Goal: Check status

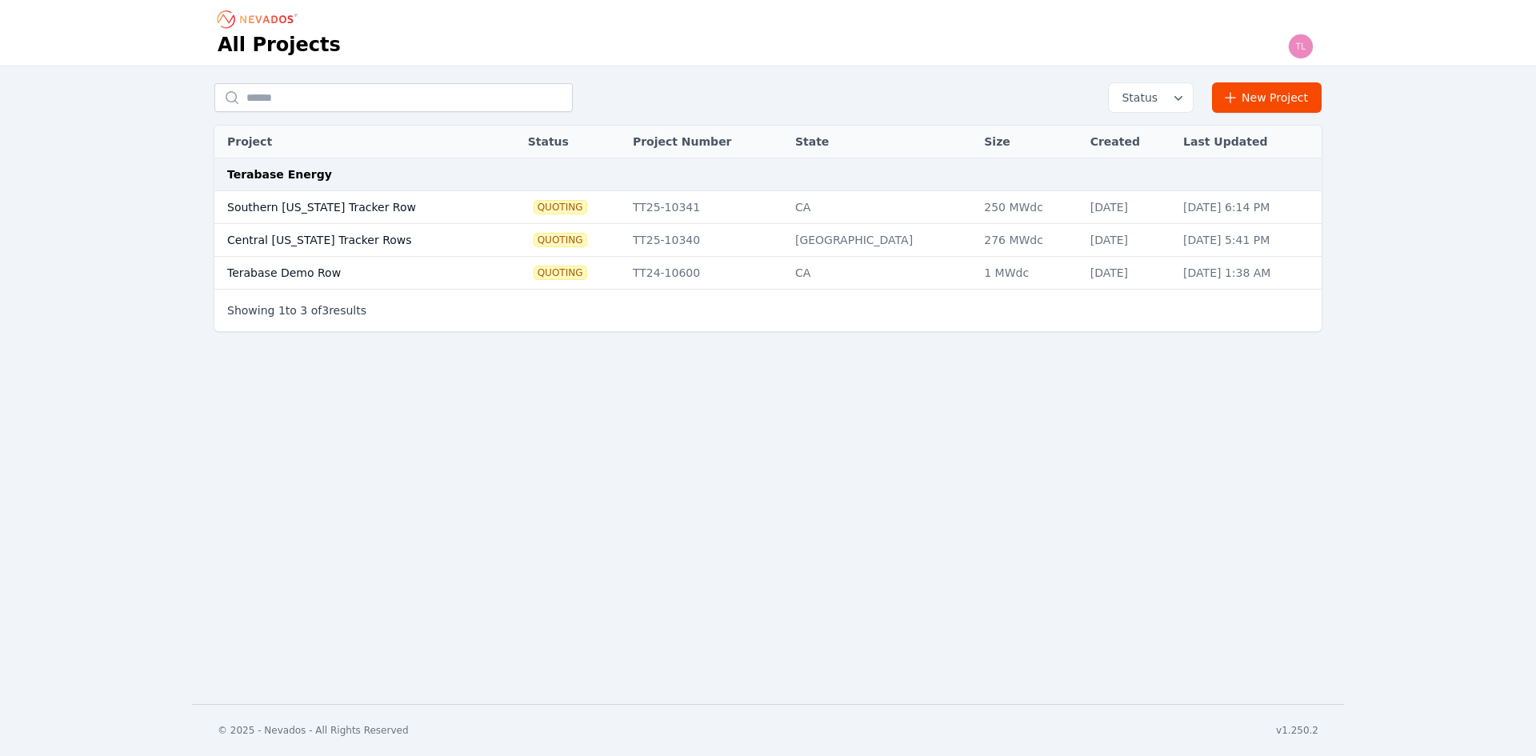
click at [318, 237] on td "Central [US_STATE] Tracker Rows" at bounding box center [355, 240] width 282 height 33
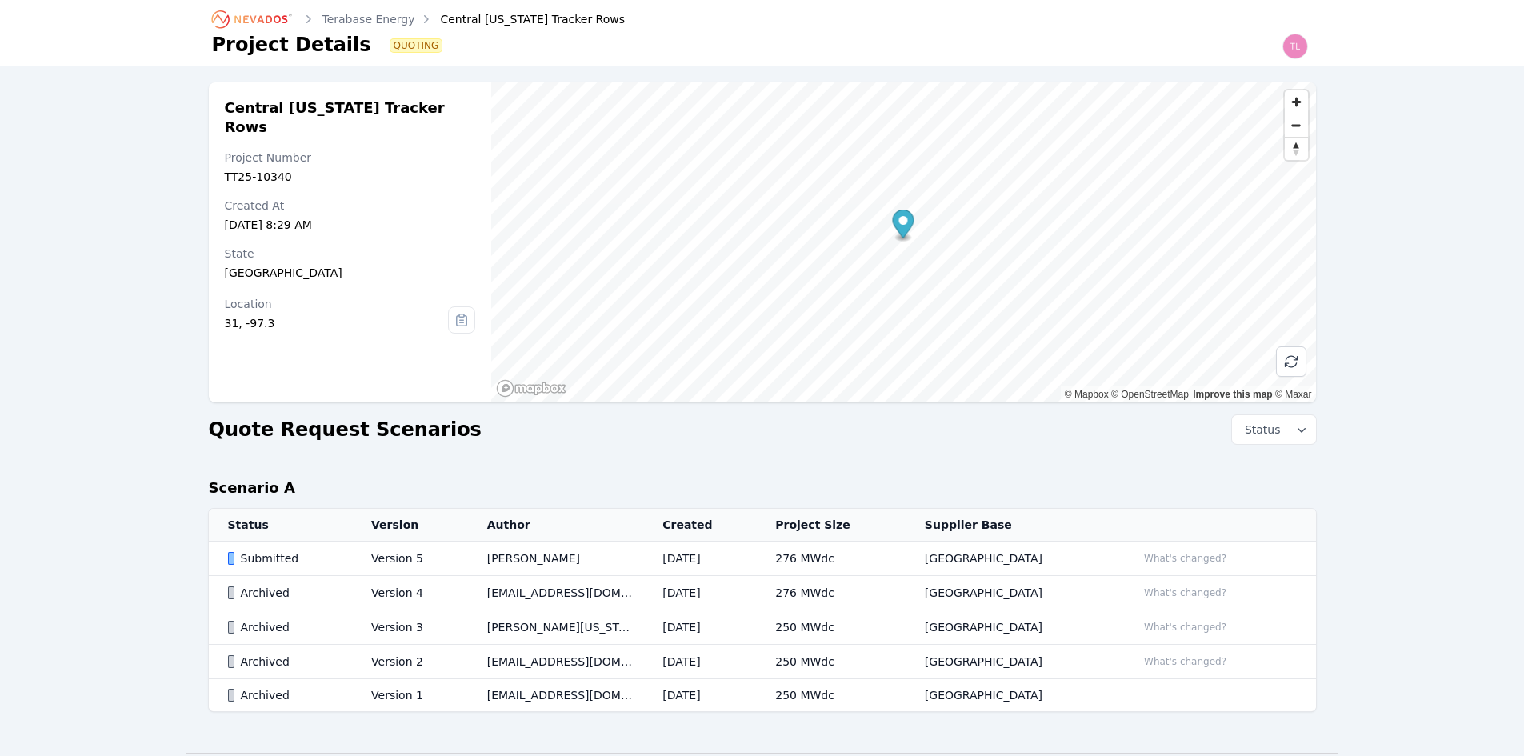
click at [272, 558] on div "Submitted" at bounding box center [286, 558] width 117 height 16
